Goal: Task Accomplishment & Management: Use online tool/utility

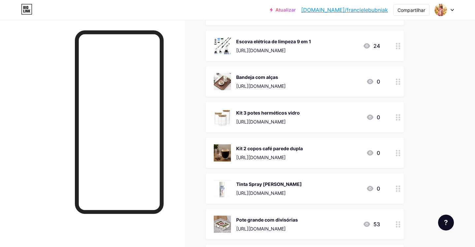
scroll to position [836, 0]
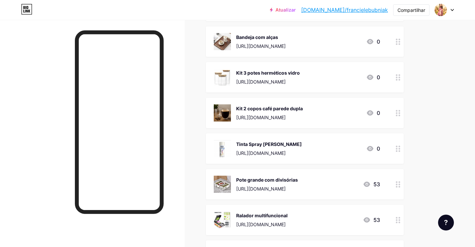
click at [274, 35] on div "Bandeja com alças" at bounding box center [260, 37] width 49 height 7
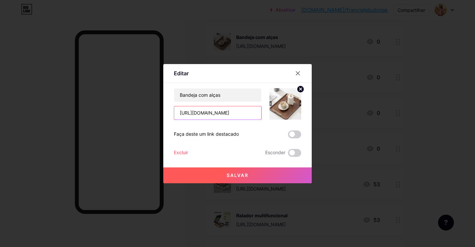
click at [230, 114] on input "[URL][DOMAIN_NAME]" at bounding box center [217, 112] width 87 height 13
click at [298, 70] on div at bounding box center [298, 73] width 12 height 12
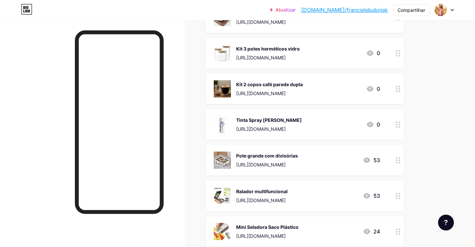
scroll to position [858, 0]
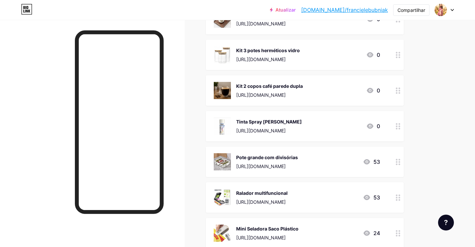
click at [226, 56] on img at bounding box center [222, 54] width 17 height 17
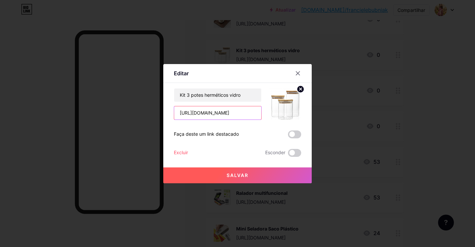
click at [248, 112] on input "[URL][DOMAIN_NAME]" at bounding box center [217, 112] width 87 height 13
click at [295, 67] on div "Editar Contente YouTube Reproduza vídeos do YouTube sem sair da sua página. ADI…" at bounding box center [237, 123] width 148 height 119
click at [295, 69] on div at bounding box center [298, 73] width 12 height 12
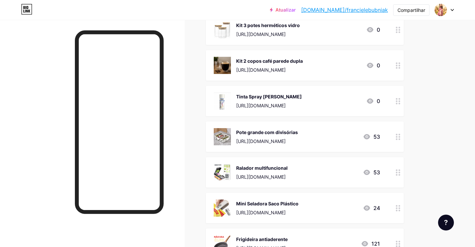
scroll to position [882, 0]
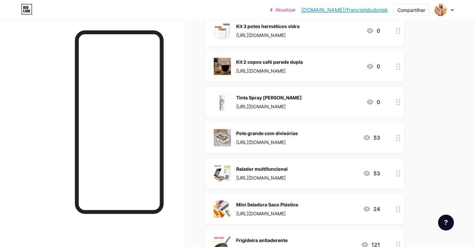
click at [220, 62] on img at bounding box center [222, 66] width 17 height 17
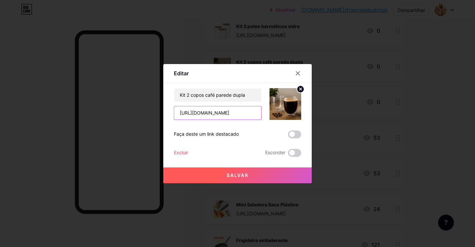
click at [241, 111] on input "[URL][DOMAIN_NAME]" at bounding box center [217, 112] width 87 height 13
click at [297, 73] on icon at bounding box center [297, 73] width 5 height 5
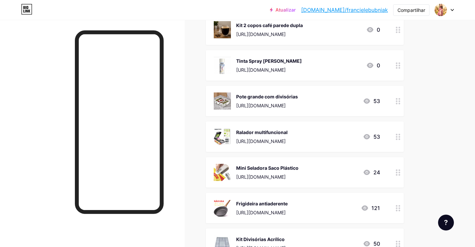
scroll to position [922, 0]
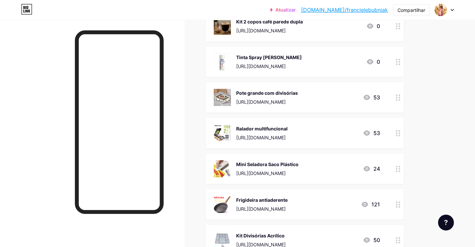
click at [216, 59] on img at bounding box center [222, 61] width 17 height 17
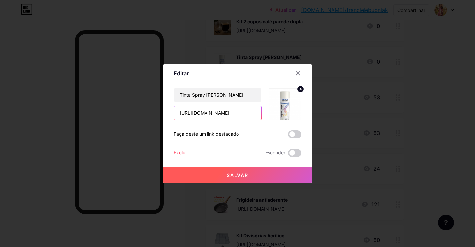
click at [234, 118] on input "[URL][DOMAIN_NAME]" at bounding box center [217, 112] width 87 height 13
click at [239, 113] on input "[URL][DOMAIN_NAME]" at bounding box center [217, 112] width 87 height 13
